Goal: Information Seeking & Learning: Learn about a topic

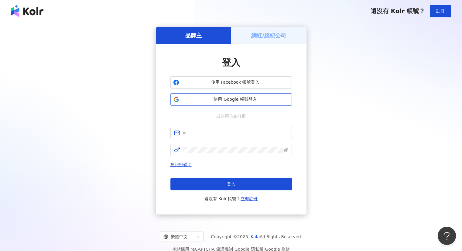
click at [221, 98] on span "使用 Google 帳號登入" at bounding box center [236, 99] width 108 height 6
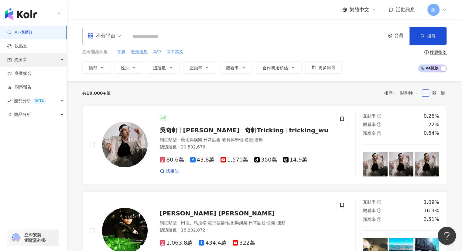
click at [28, 62] on div "資源庫" at bounding box center [33, 60] width 67 height 14
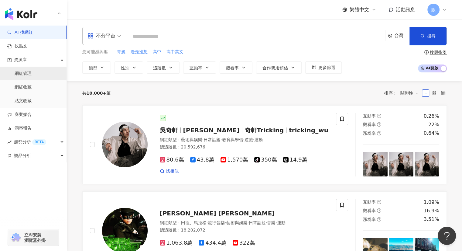
click at [27, 74] on link "網紅管理" at bounding box center [23, 74] width 17 height 6
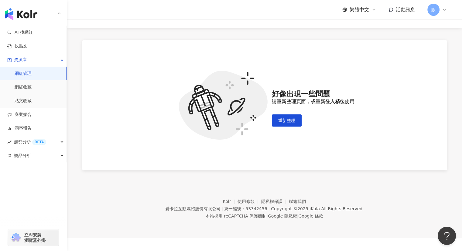
scroll to position [28, 0]
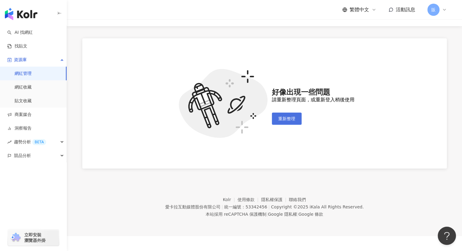
click at [288, 117] on span "重新整理" at bounding box center [286, 118] width 17 height 5
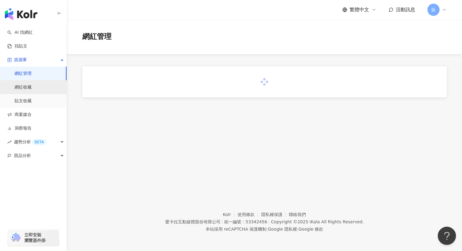
click at [31, 86] on link "網紅收藏" at bounding box center [23, 87] width 17 height 6
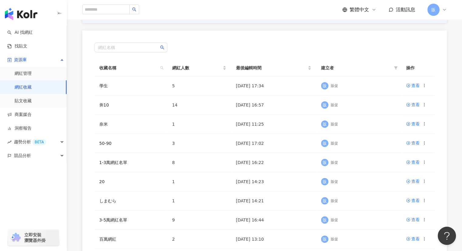
scroll to position [60, 0]
click at [415, 104] on div "查看" at bounding box center [415, 104] width 9 height 7
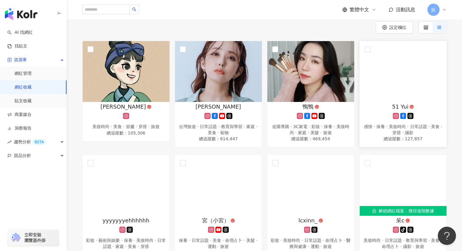
scroll to position [60, 0]
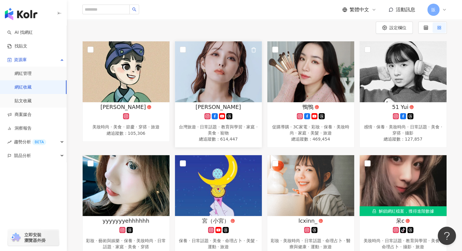
click at [225, 73] on img at bounding box center [218, 71] width 87 height 61
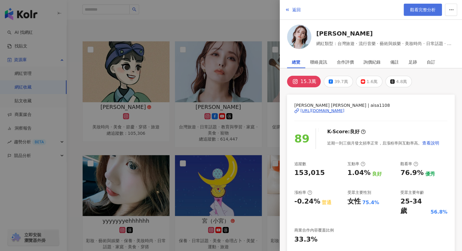
click at [416, 12] on span "觀看完整分析" at bounding box center [423, 9] width 26 height 5
click at [173, 29] on div at bounding box center [231, 125] width 462 height 251
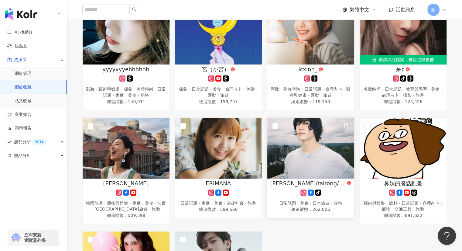
scroll to position [212, 0]
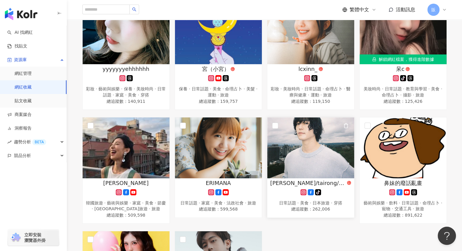
click at [320, 145] on img at bounding box center [310, 147] width 87 height 61
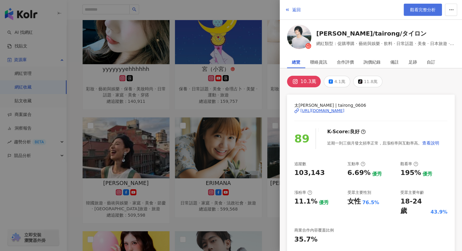
click at [425, 7] on span "觀看完整分析" at bounding box center [423, 9] width 26 height 5
click at [262, 12] on div at bounding box center [231, 125] width 462 height 251
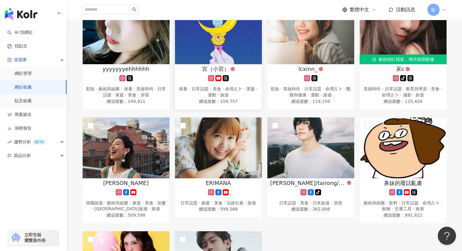
click at [226, 45] on img at bounding box center [218, 33] width 87 height 61
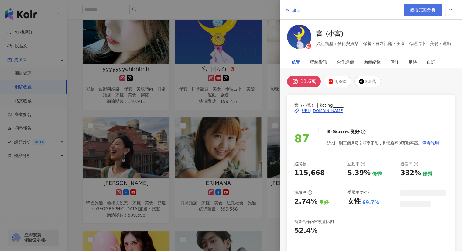
click at [425, 9] on span "觀看完整分析" at bounding box center [423, 9] width 26 height 5
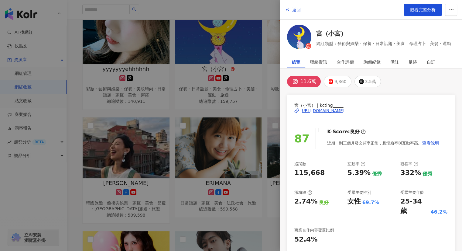
click at [246, 10] on div at bounding box center [231, 125] width 462 height 251
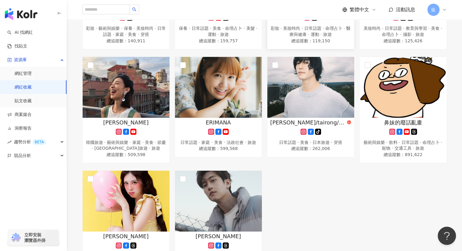
scroll to position [273, 0]
click at [135, 82] on img at bounding box center [126, 87] width 87 height 61
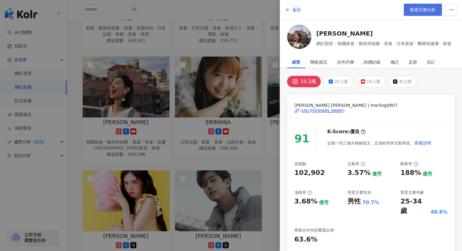
click at [421, 11] on span "觀看完整分析" at bounding box center [423, 9] width 26 height 5
click at [287, 10] on icon "button" at bounding box center [287, 9] width 5 height 5
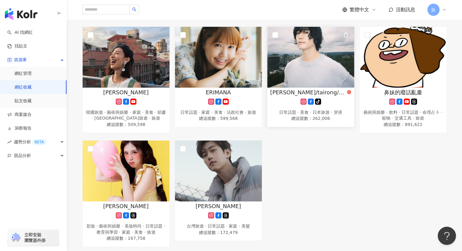
scroll to position [303, 0]
click at [130, 148] on img at bounding box center [126, 170] width 87 height 61
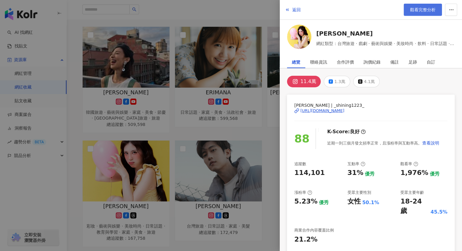
click at [425, 9] on span "觀看完整分析" at bounding box center [423, 9] width 26 height 5
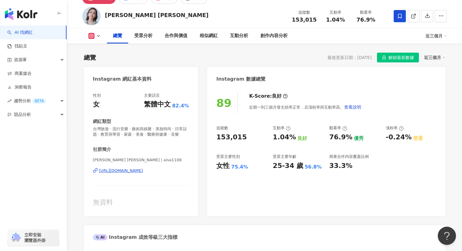
scroll to position [30, 0]
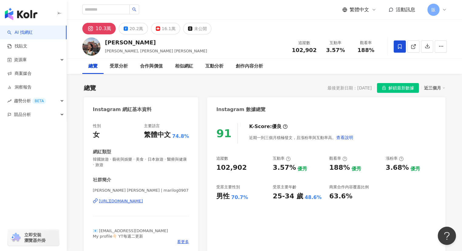
click at [126, 201] on div "https://www.instagram.com/marilog0907/" at bounding box center [121, 200] width 44 height 5
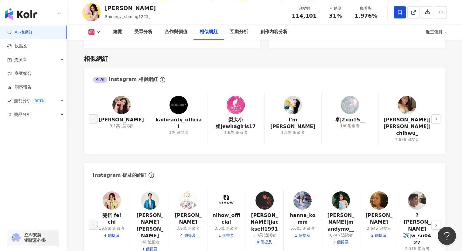
scroll to position [1003, 0]
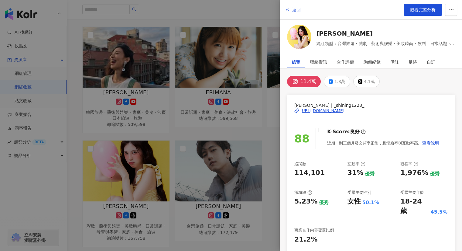
click at [298, 10] on span "返回" at bounding box center [296, 9] width 9 height 5
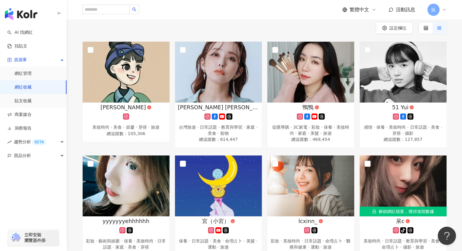
scroll to position [60, 0]
